Goal: Task Accomplishment & Management: Manage account settings

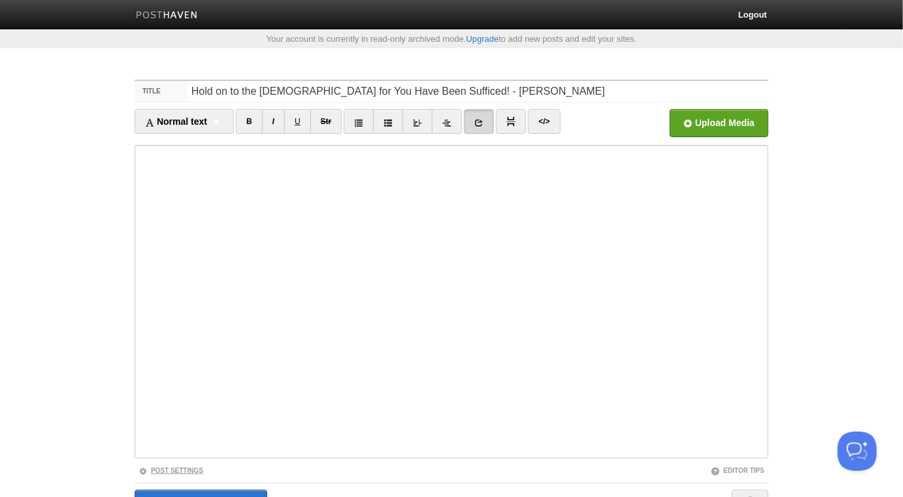
click at [193, 472] on link "Post Settings" at bounding box center [171, 470] width 65 height 7
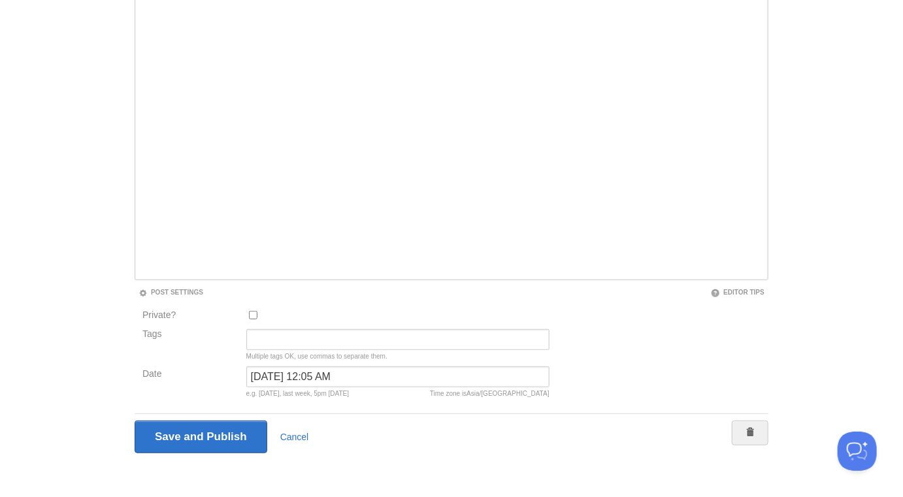
scroll to position [182, 0]
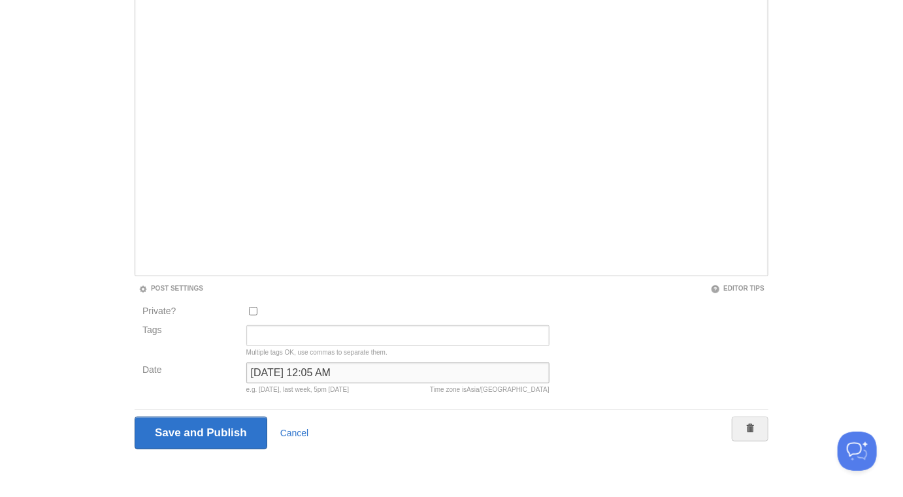
click at [286, 375] on input "November 11, 2024 at 12:05 AM" at bounding box center [397, 373] width 303 height 21
type input "now"
click at [135, 417] on input "Save and Publish" at bounding box center [201, 433] width 133 height 33
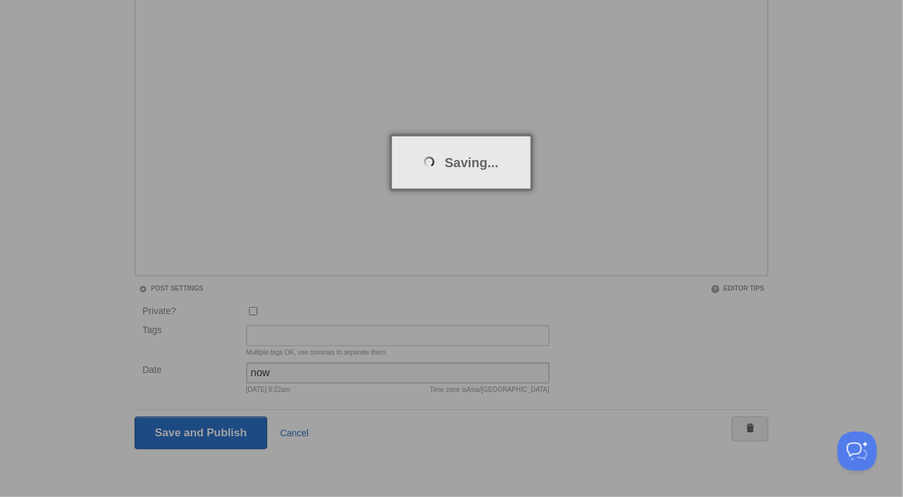
scroll to position [68, 0]
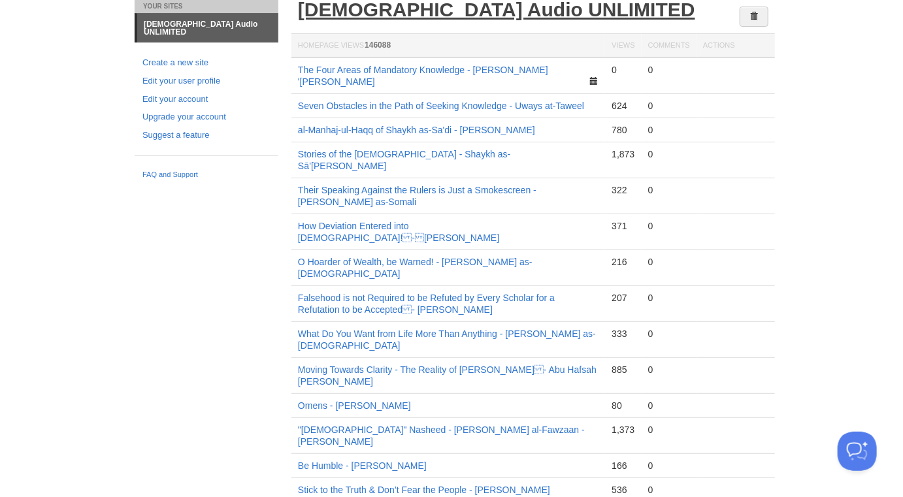
click at [418, 14] on link "[DEMOGRAPHIC_DATA] Audio UNLIMITED" at bounding box center [496, 10] width 397 height 22
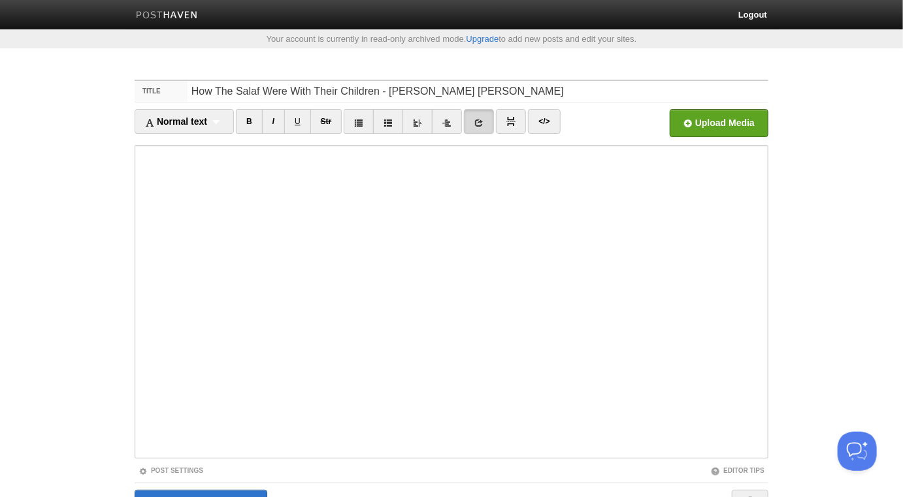
click at [197, 466] on div "Post Settings" at bounding box center [293, 470] width 317 height 11
click at [194, 471] on link "Post Settings" at bounding box center [171, 470] width 65 height 7
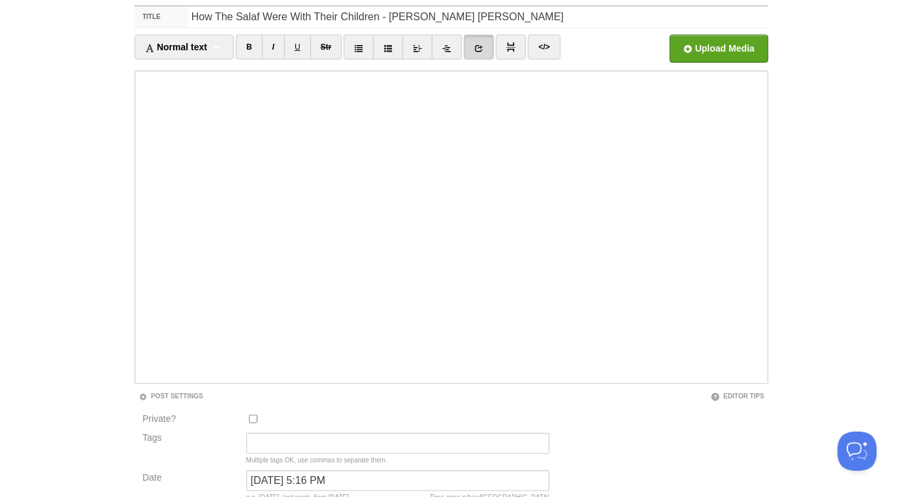
scroll to position [182, 0]
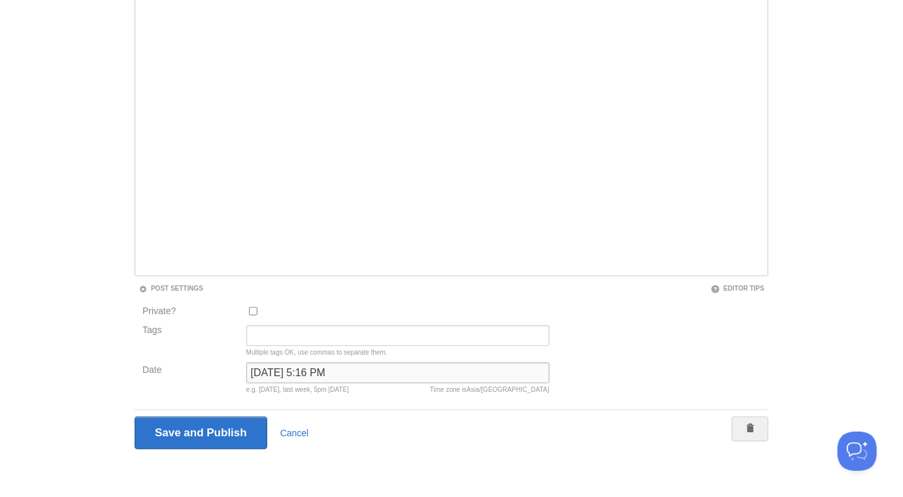
click at [294, 378] on input "November 11, 2024 at 5:16 PM" at bounding box center [397, 373] width 303 height 21
type input "now"
click at [135, 417] on input "Save and Publish" at bounding box center [201, 433] width 133 height 33
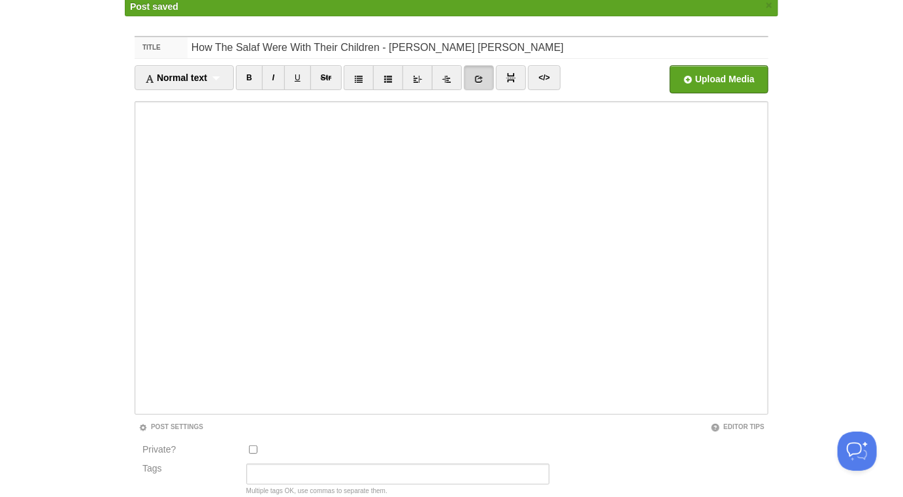
scroll to position [68, 0]
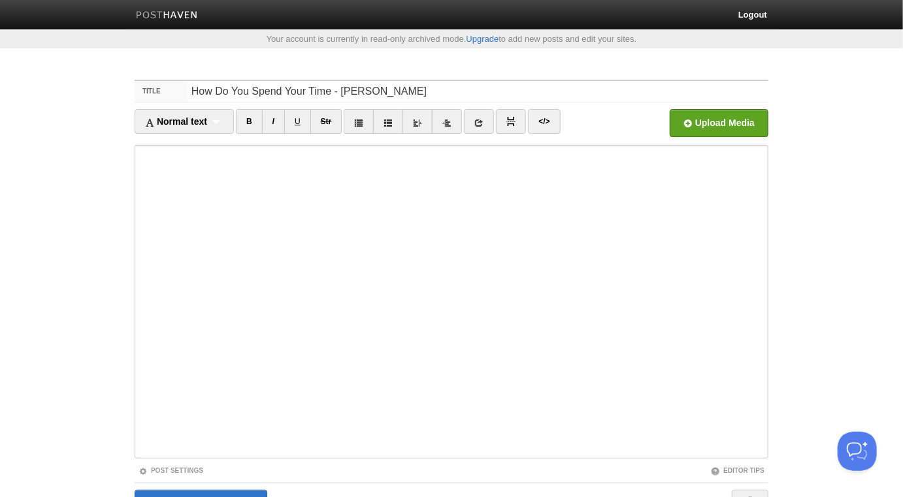
scroll to position [73, 0]
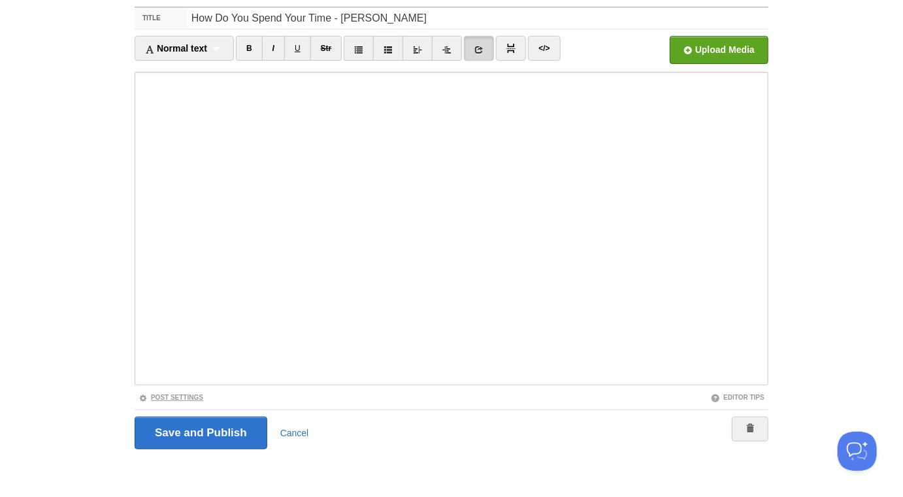
click at [196, 396] on link "Post Settings" at bounding box center [171, 397] width 65 height 7
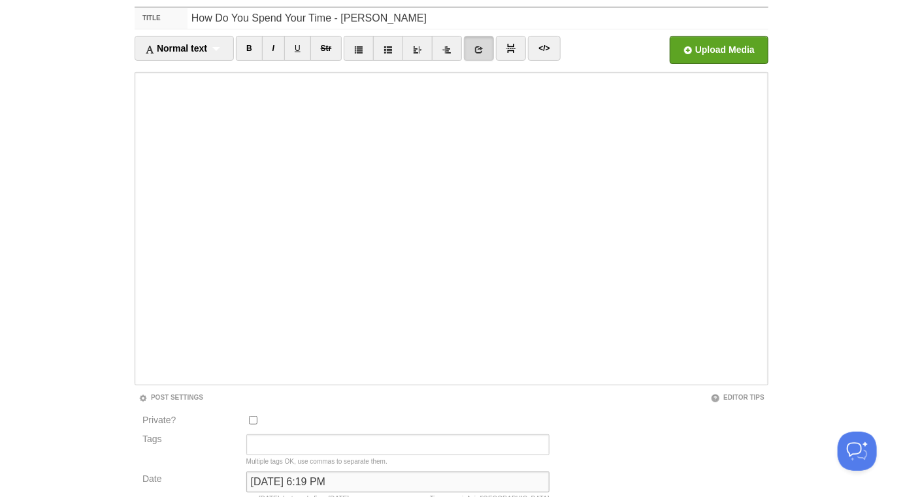
click at [282, 483] on input "[DATE] 6:19 PM" at bounding box center [397, 482] width 303 height 21
type input "n"
type input "now"
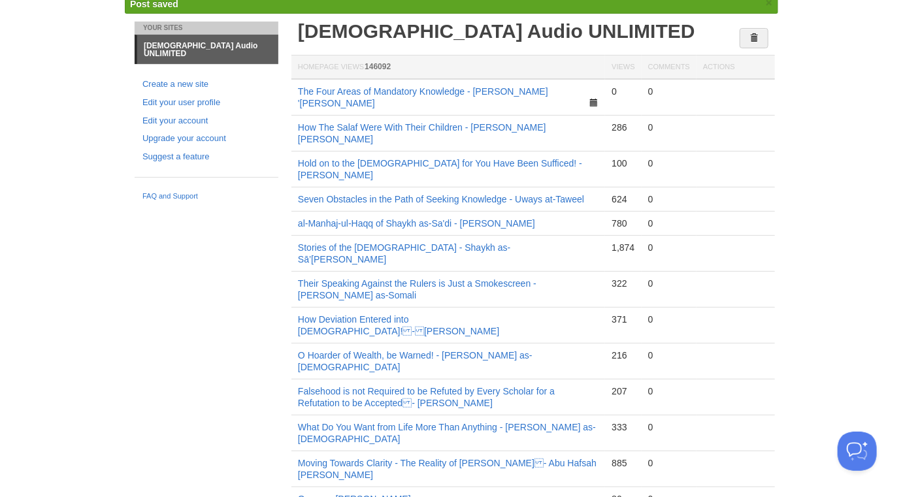
scroll to position [68, 0]
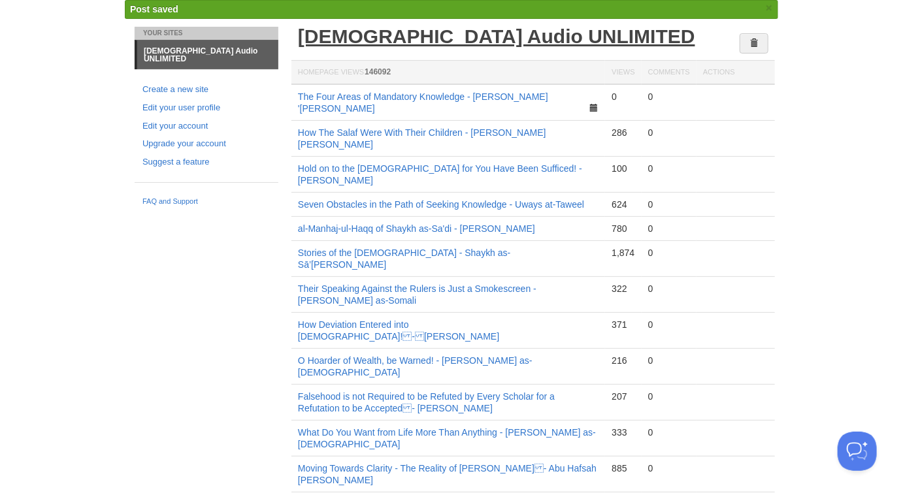
click at [350, 32] on link "[DEMOGRAPHIC_DATA] Audio UNLIMITED" at bounding box center [496, 36] width 397 height 22
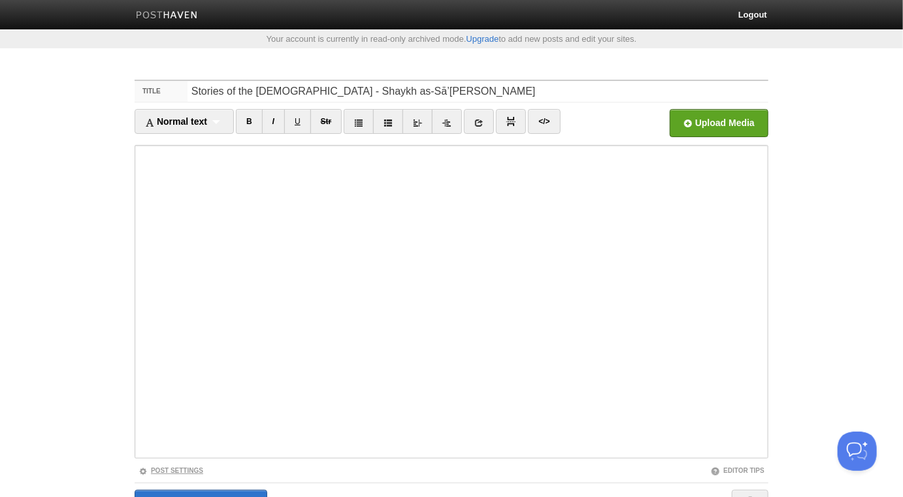
click at [190, 473] on link "Post Settings" at bounding box center [171, 470] width 65 height 7
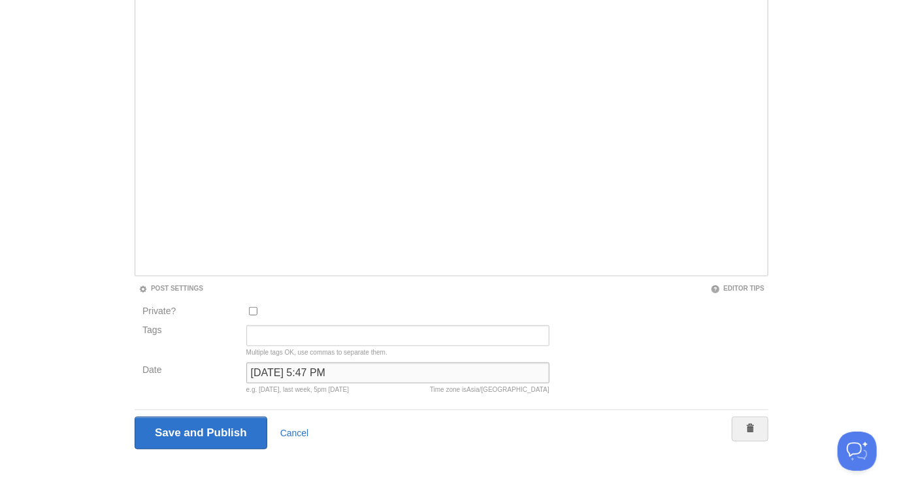
click at [342, 373] on input "September 22, 2025 at 5:47 PM" at bounding box center [397, 373] width 303 height 21
type input "September 22, 2019 at 5:47 PM"
click at [135, 417] on input "Save and Publish" at bounding box center [201, 433] width 133 height 33
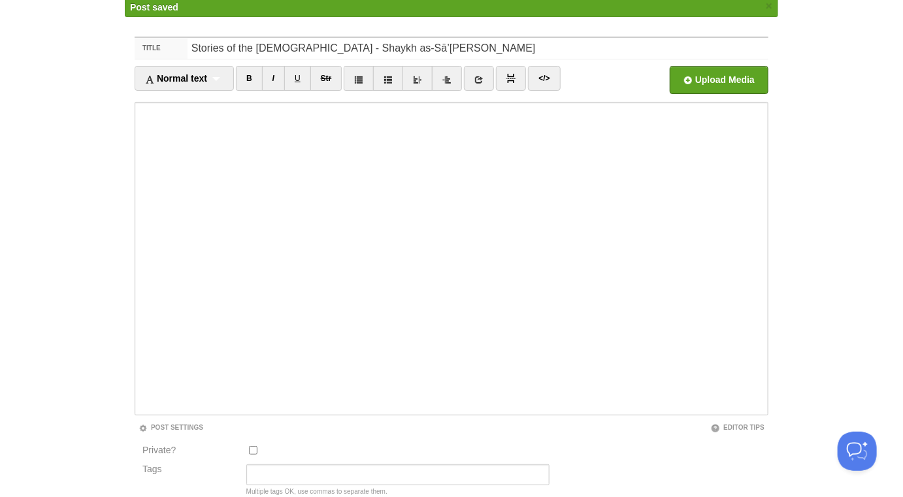
scroll to position [68, 0]
